Goal: Find contact information: Find contact information

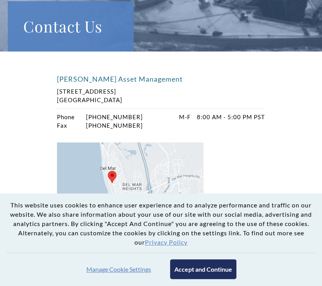
scroll to position [66, 0]
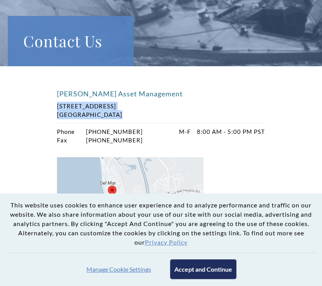
drag, startPoint x: 122, startPoint y: 117, endPoint x: 57, endPoint y: 103, distance: 66.9
click at [57, 103] on p "[STREET_ADDRESS]" at bounding box center [100, 110] width 86 height 17
copy p "[STREET_ADDRESS]"
drag, startPoint x: 153, startPoint y: 130, endPoint x: 149, endPoint y: 129, distance: 3.9
click at [149, 129] on div "Phone [PHONE_NUMBER] Fax [PHONE_NUMBER] 8:00 AM - 5:00 PM PST" at bounding box center [161, 135] width 208 height 17
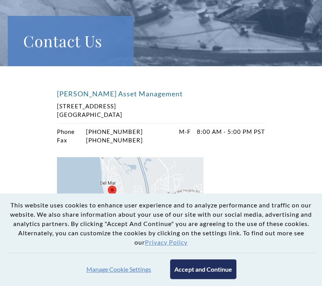
click at [159, 129] on div "Phone [PHONE_NUMBER] Fax [PHONE_NUMBER] 8:00 AM - 5:00 PM PST" at bounding box center [161, 135] width 208 height 17
drag, startPoint x: 155, startPoint y: 129, endPoint x: 143, endPoint y: 129, distance: 12.4
click at [143, 129] on div "Phone [PHONE_NUMBER] Fax [PHONE_NUMBER] 8:00 AM - 5:00 PM PST" at bounding box center [161, 135] width 208 height 17
click at [141, 130] on p "Phone [PHONE_NUMBER]" at bounding box center [100, 131] width 86 height 9
drag, startPoint x: 147, startPoint y: 131, endPoint x: 141, endPoint y: 129, distance: 6.5
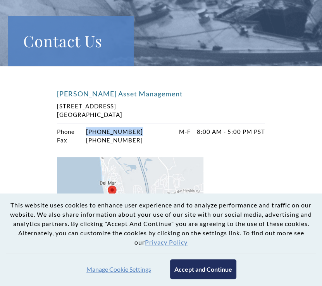
click at [141, 129] on div "Phone [PHONE_NUMBER] Fax [PHONE_NUMBER] 8:00 AM - 5:00 PM PST" at bounding box center [161, 135] width 208 height 17
copy p "[PHONE_NUMBER]"
